Goal: Information Seeking & Learning: Learn about a topic

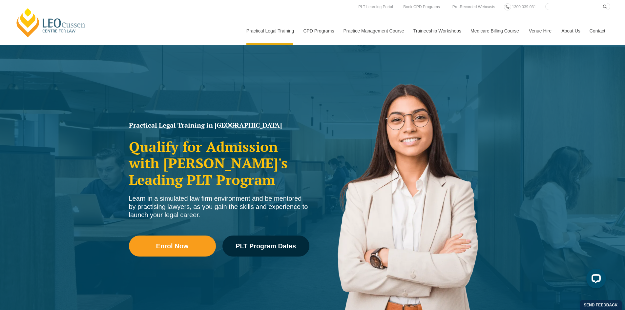
click at [558, 8] on input "Search here" at bounding box center [577, 6] width 65 height 7
click at [603, 3] on button "submit" at bounding box center [606, 6] width 7 height 7
type input "CPD event"
click at [603, 6] on icon "submit" at bounding box center [605, 7] width 4 height 4
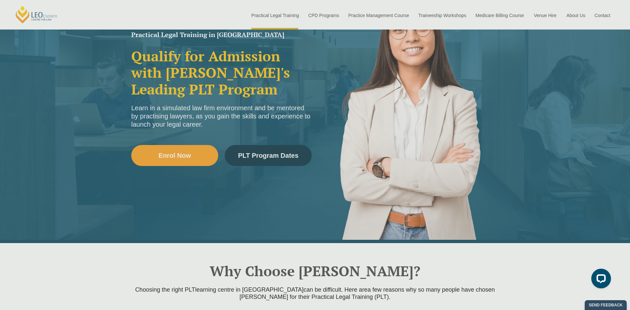
scroll to position [98, 0]
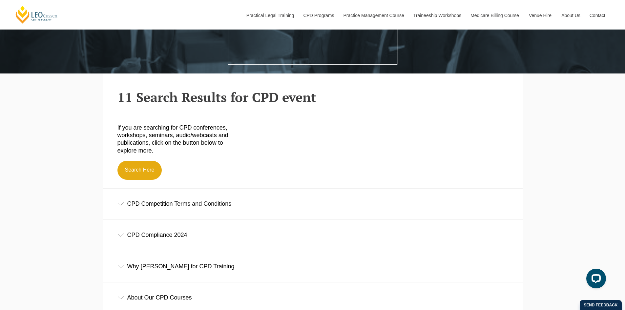
scroll to position [33, 0]
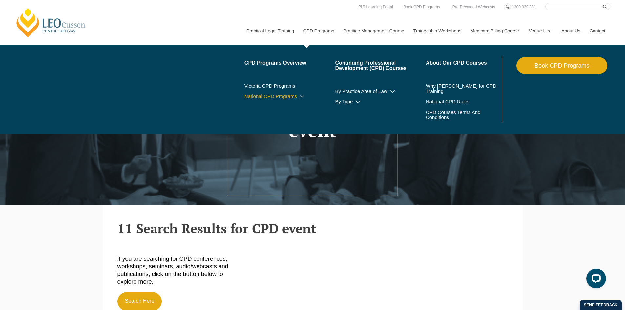
click at [288, 96] on link "National CPD Programs" at bounding box center [289, 96] width 91 height 5
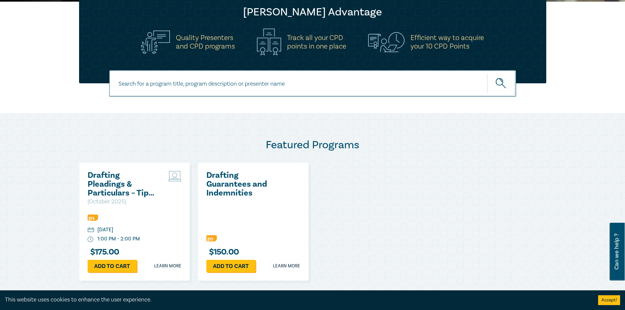
scroll to position [230, 0]
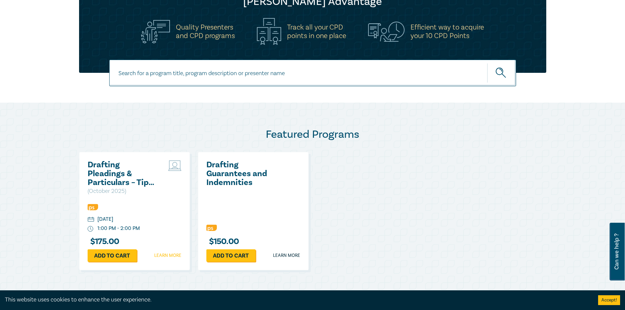
click at [173, 254] on link "Learn more" at bounding box center [167, 255] width 27 height 7
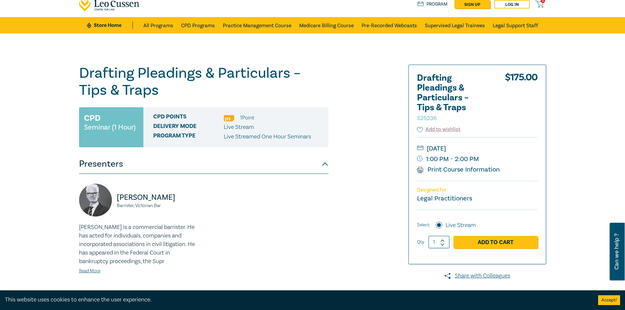
scroll to position [33, 0]
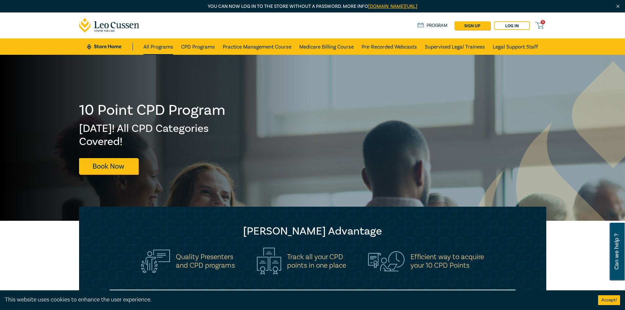
click at [166, 48] on link "All Programs" at bounding box center [158, 46] width 30 height 16
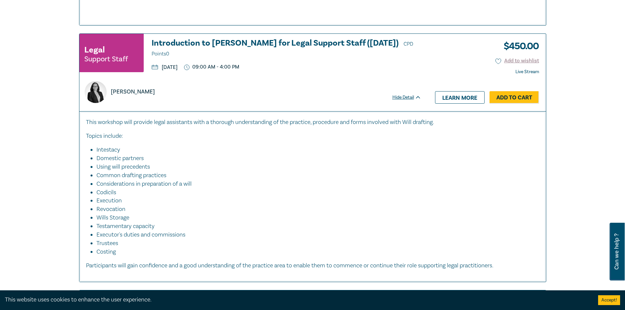
scroll to position [1542, 0]
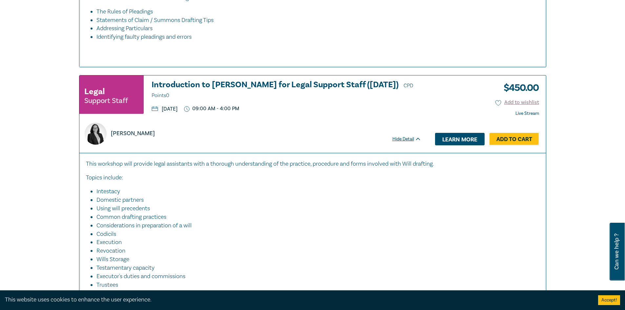
click at [481, 145] on link "Learn more" at bounding box center [460, 139] width 50 height 12
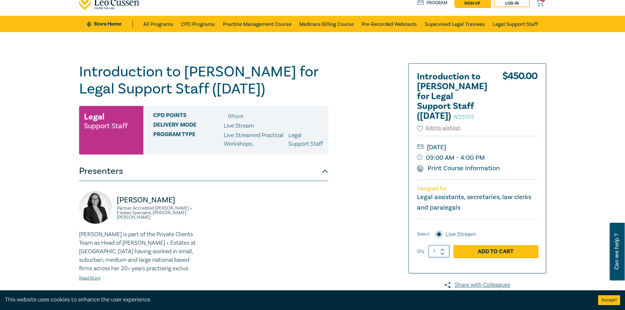
scroll to position [98, 0]
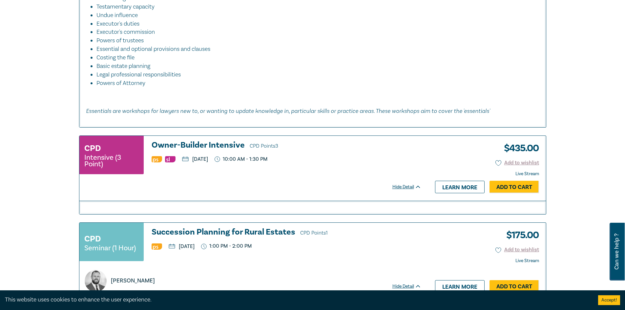
scroll to position [2517, 0]
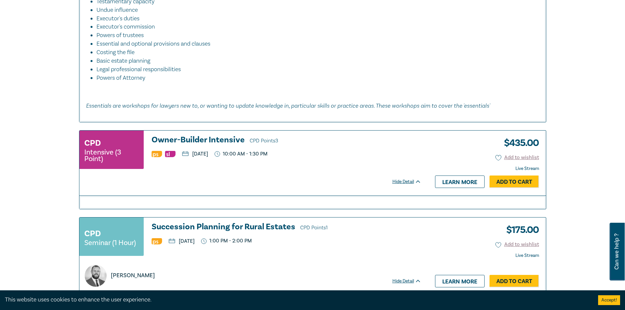
click at [612, 303] on button "Accept!" at bounding box center [609, 300] width 22 height 10
